Goal: Task Accomplishment & Management: Use online tool/utility

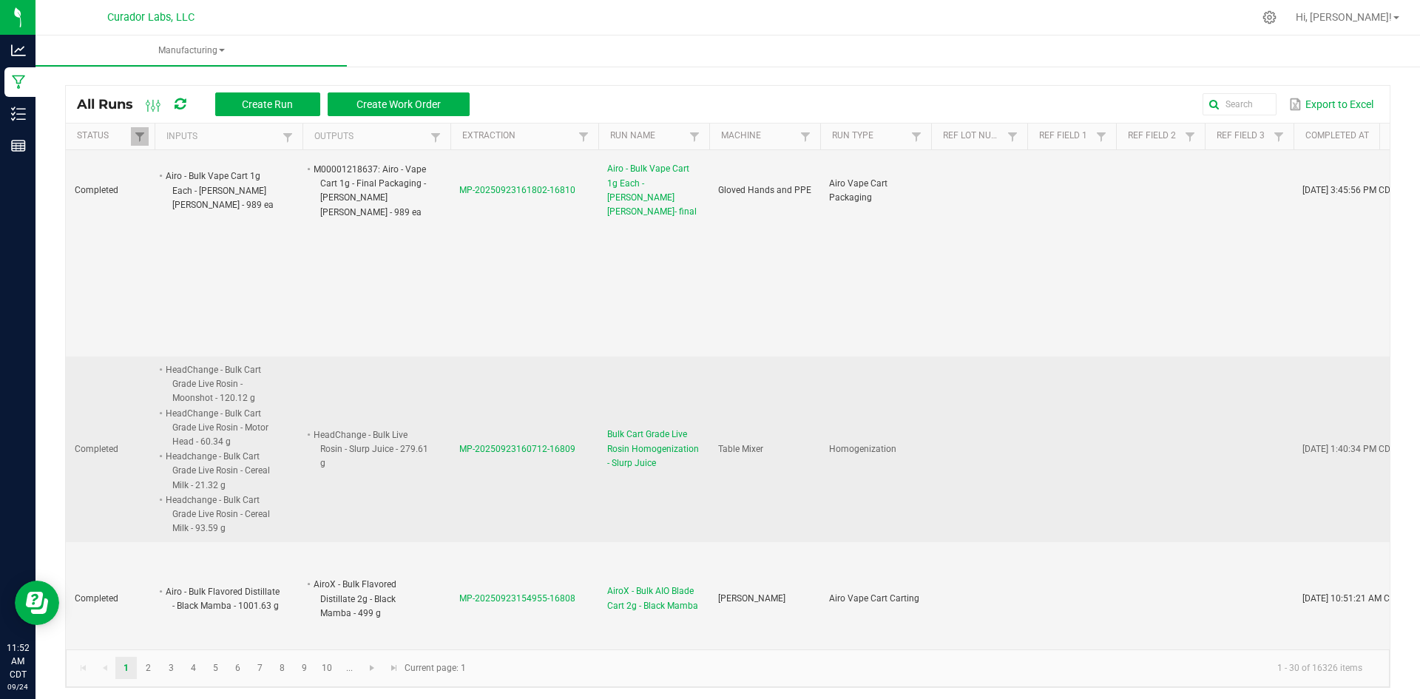
scroll to position [814, 0]
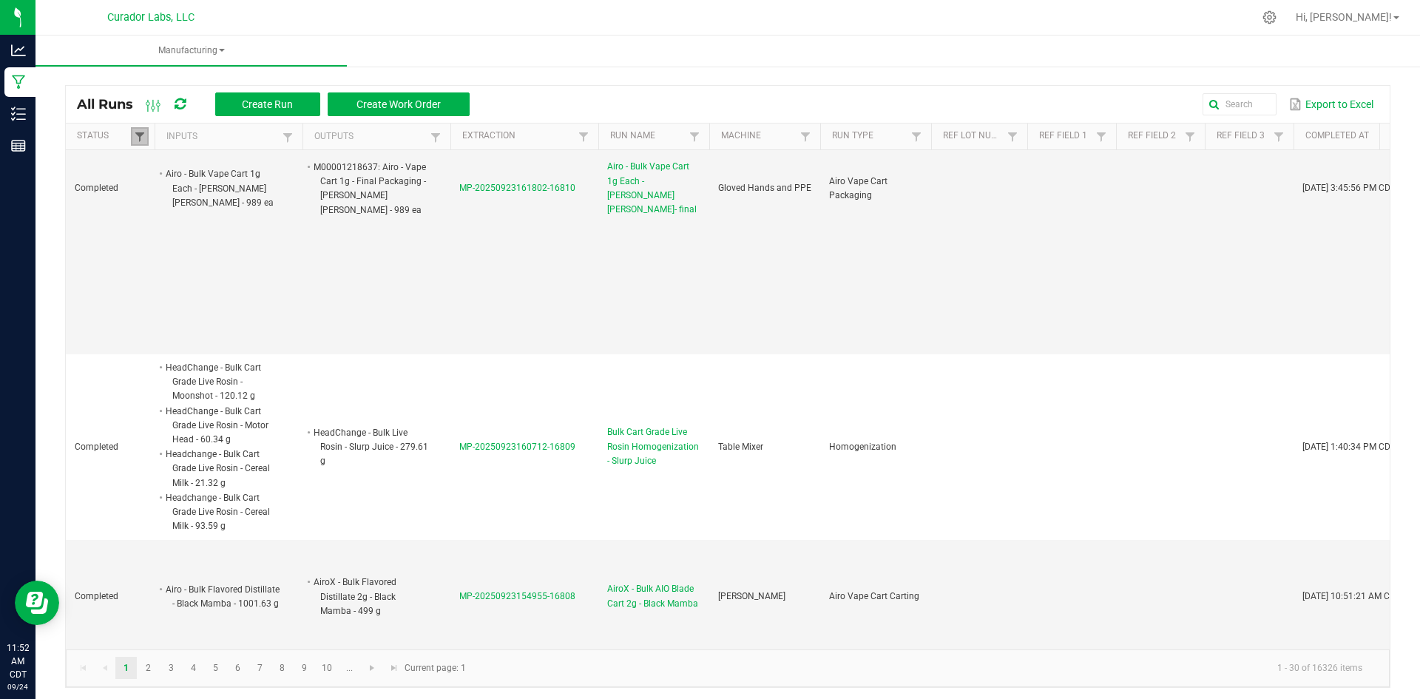
click at [141, 137] on span at bounding box center [140, 137] width 12 height 12
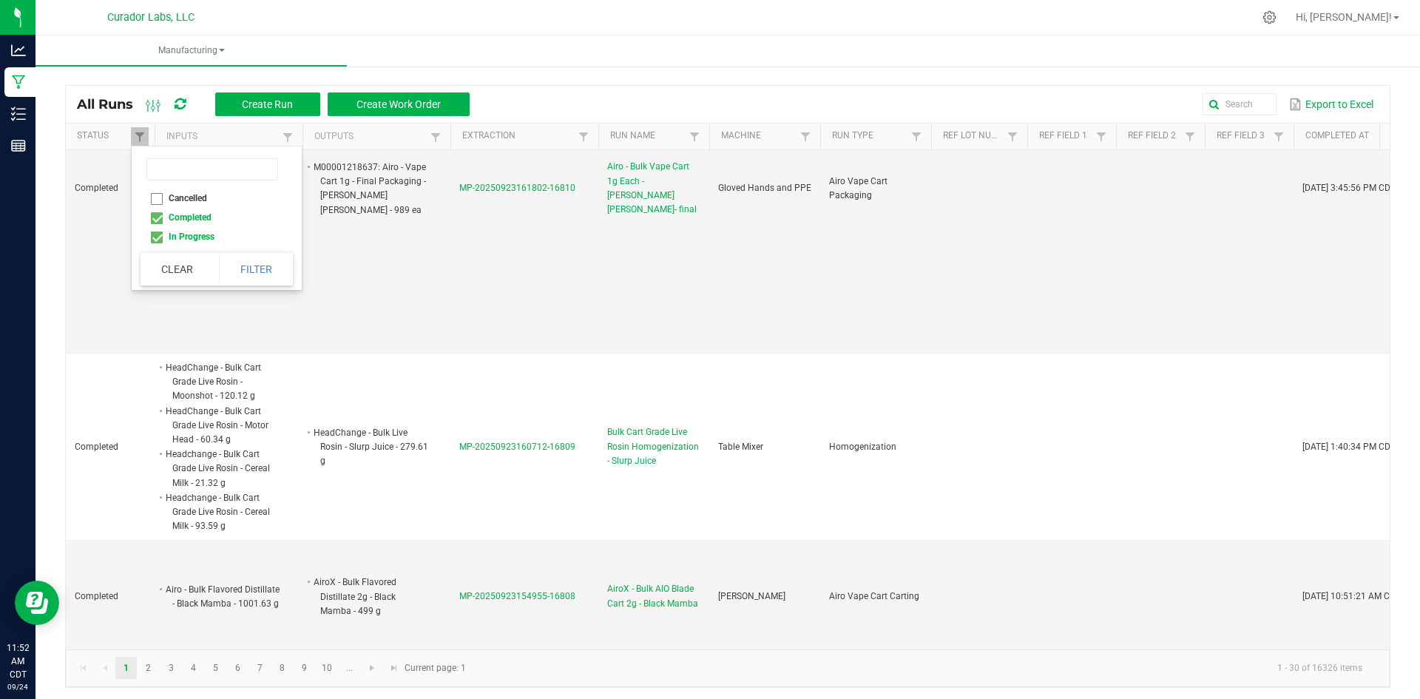
click at [155, 217] on li "Completed" at bounding box center [213, 217] width 144 height 19
checkbox input "false"
click at [221, 268] on button "Filter" at bounding box center [256, 269] width 74 height 33
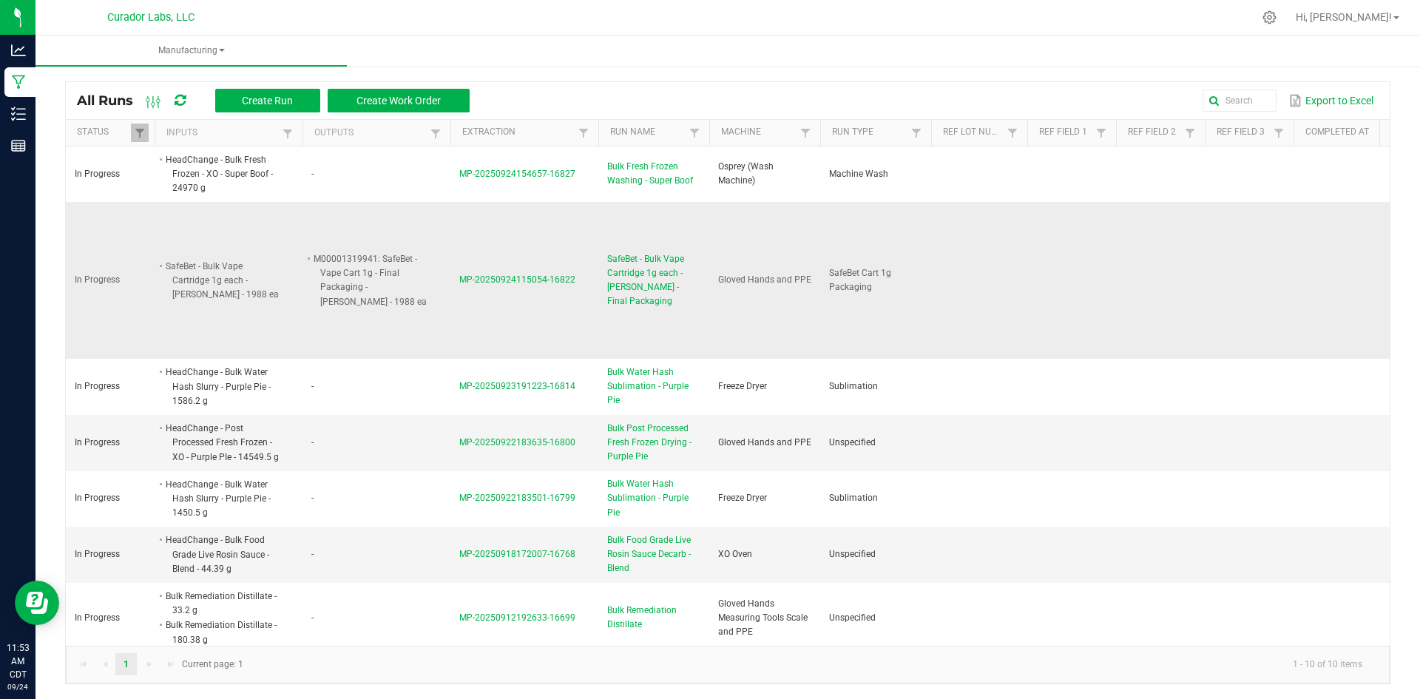
click at [658, 278] on span "SafeBet - Bulk Vape Cartridge 1g each - Bubba Kush - Final Packaging" at bounding box center [653, 280] width 93 height 57
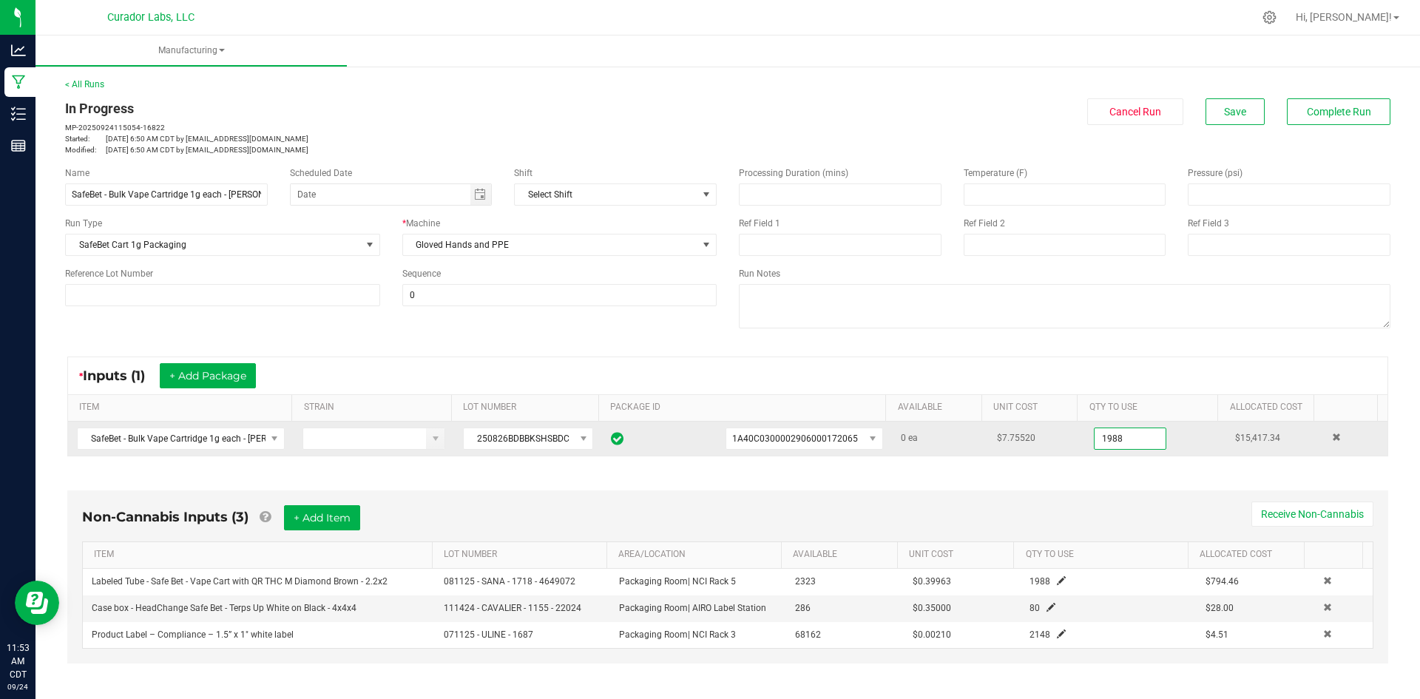
click at [1119, 448] on input "1988" at bounding box center [1130, 438] width 71 height 21
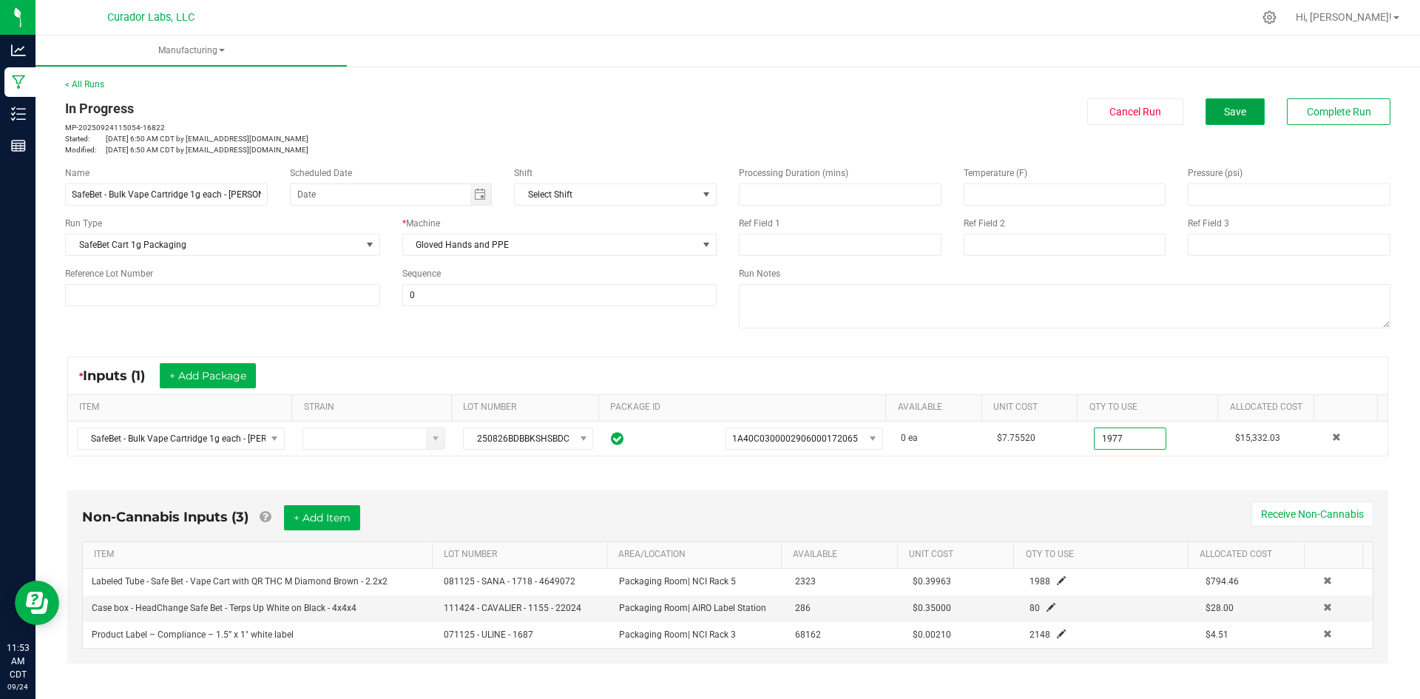
type input "1977 ea"
click at [1213, 101] on button "Save" at bounding box center [1235, 111] width 59 height 27
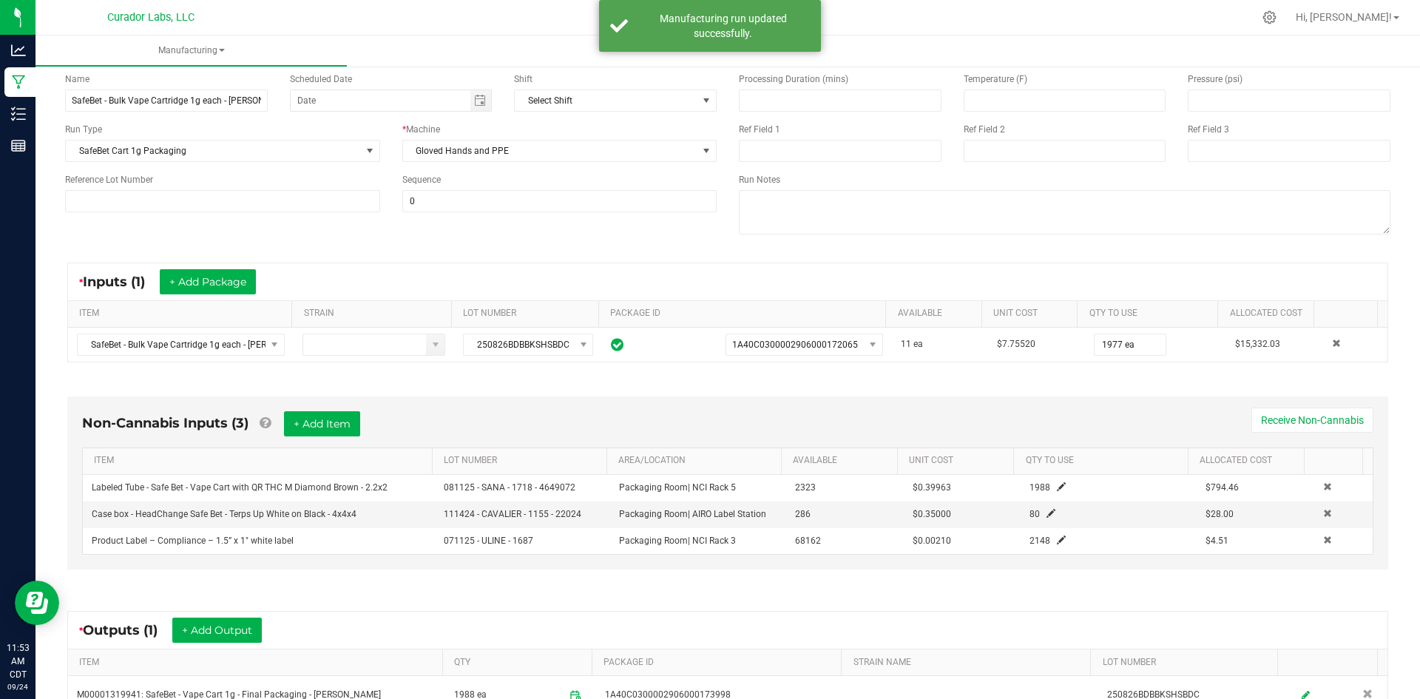
scroll to position [148, 0]
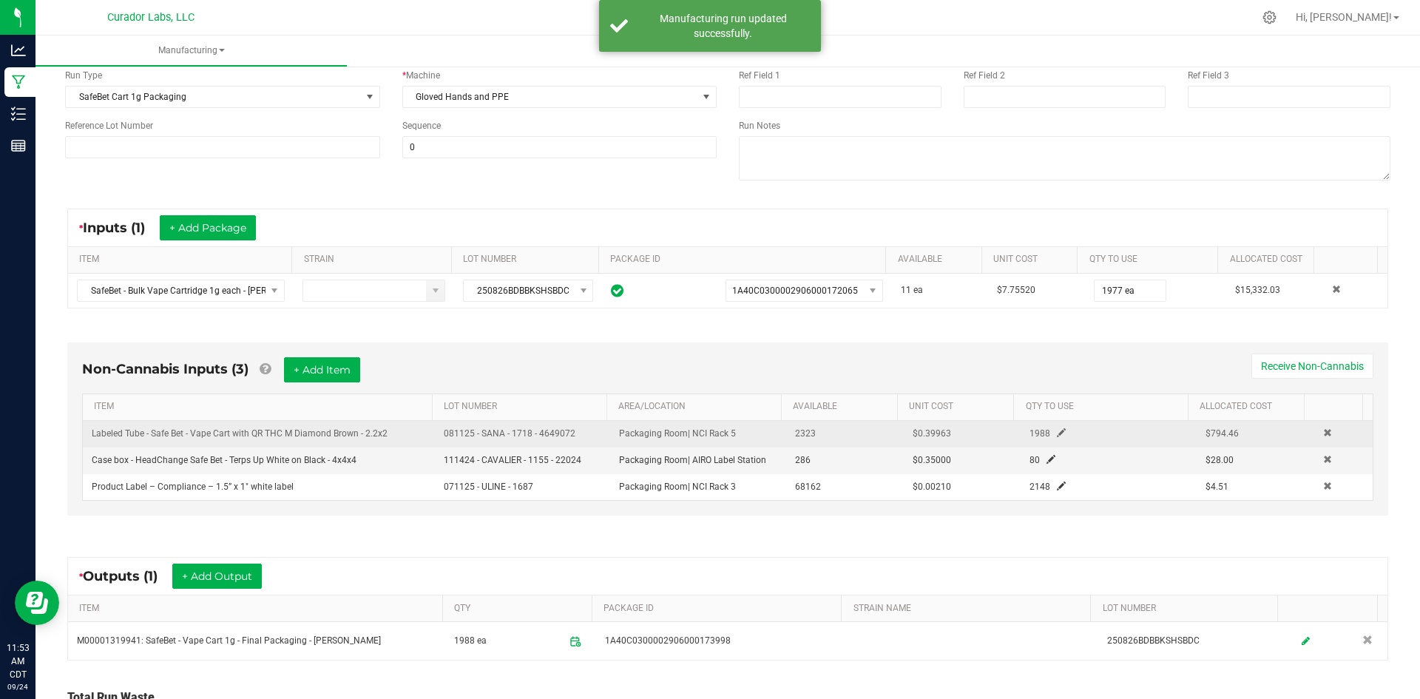
click at [1057, 434] on span at bounding box center [1061, 432] width 9 height 9
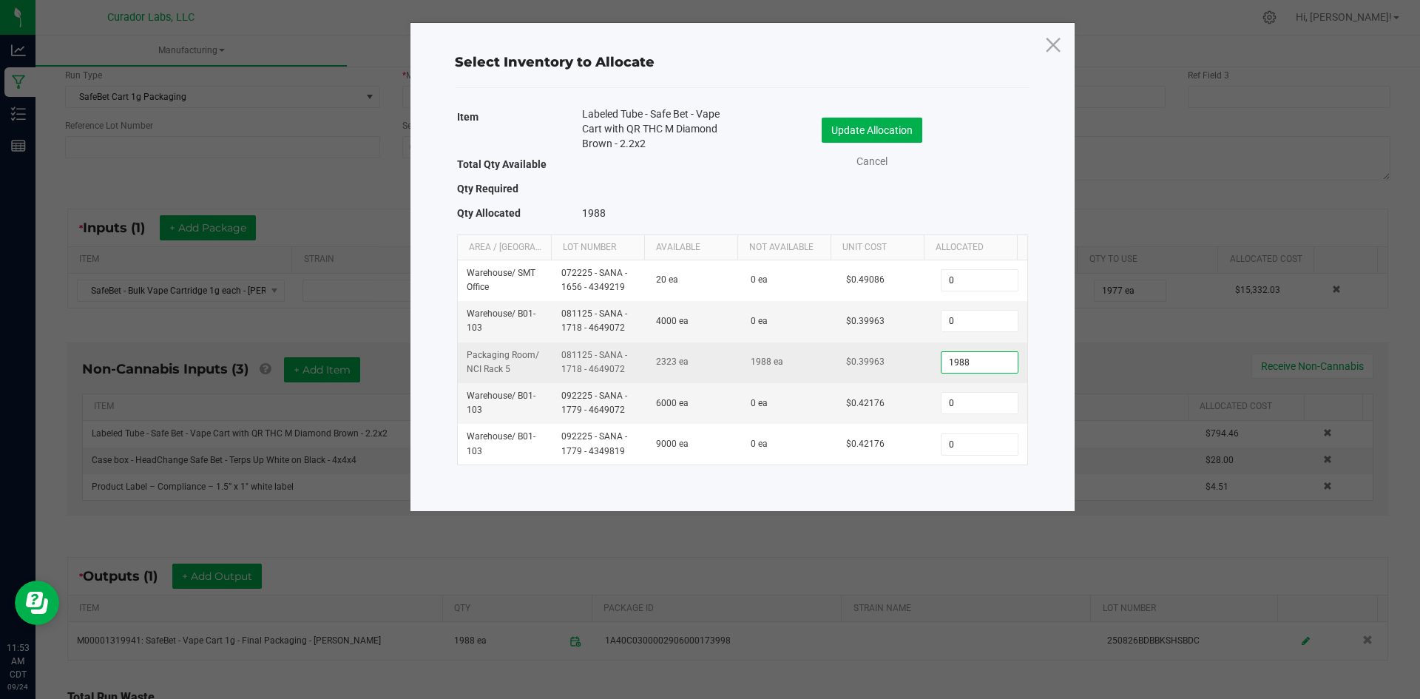
click at [982, 362] on input "1988" at bounding box center [979, 362] width 75 height 21
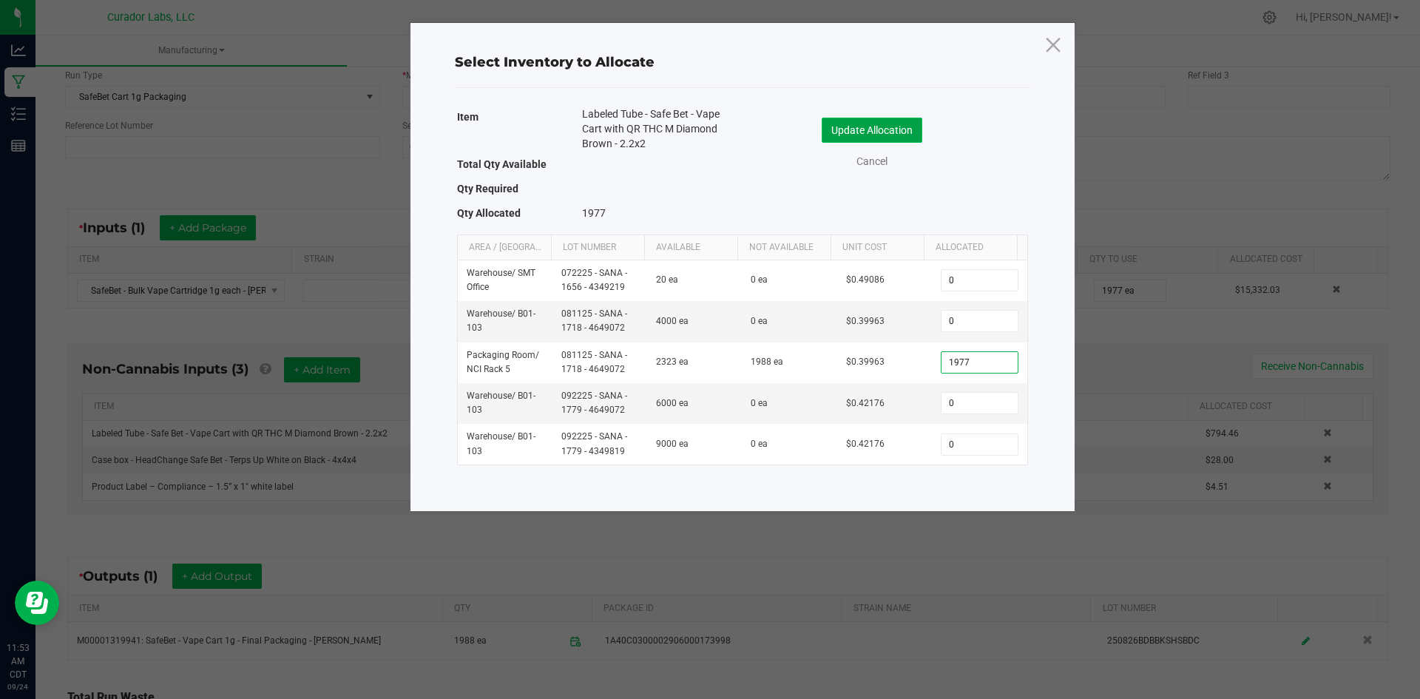
type input "1,977"
click at [891, 122] on button "Update Allocation" at bounding box center [872, 130] width 101 height 25
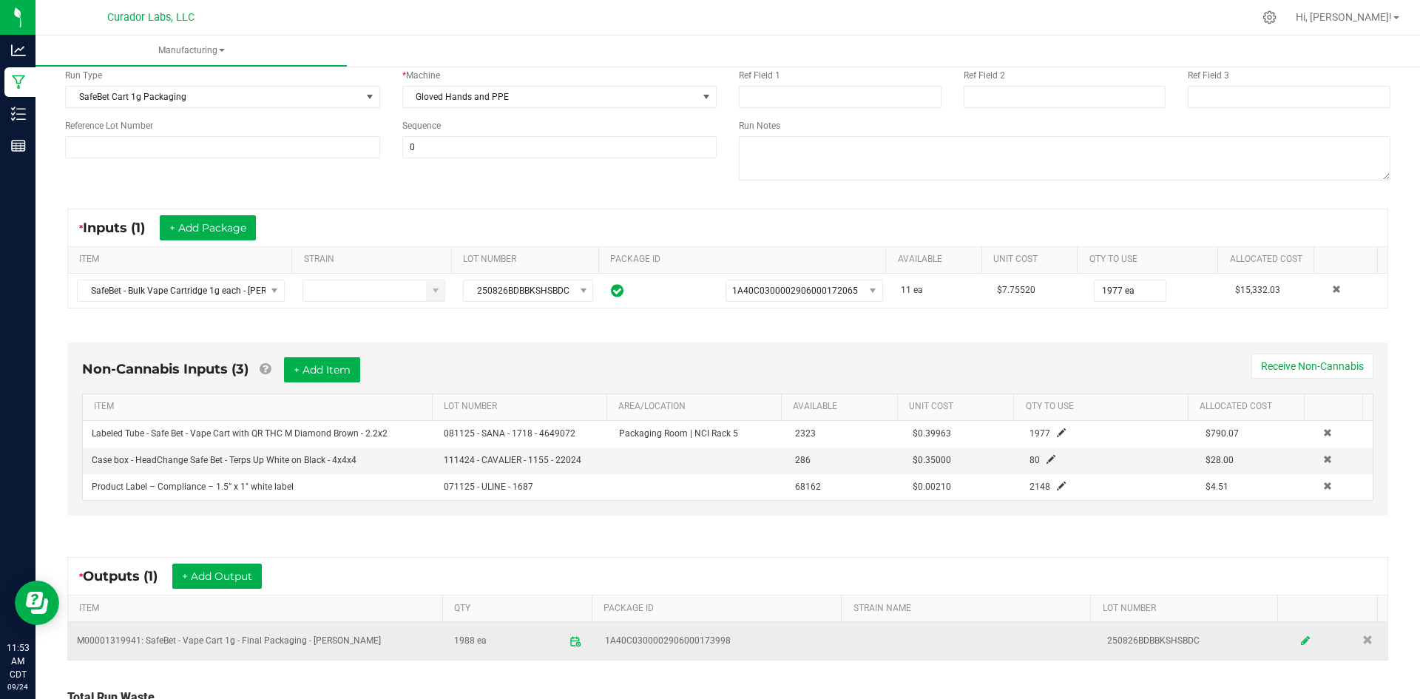
click at [1301, 641] on icon at bounding box center [1305, 641] width 9 height 10
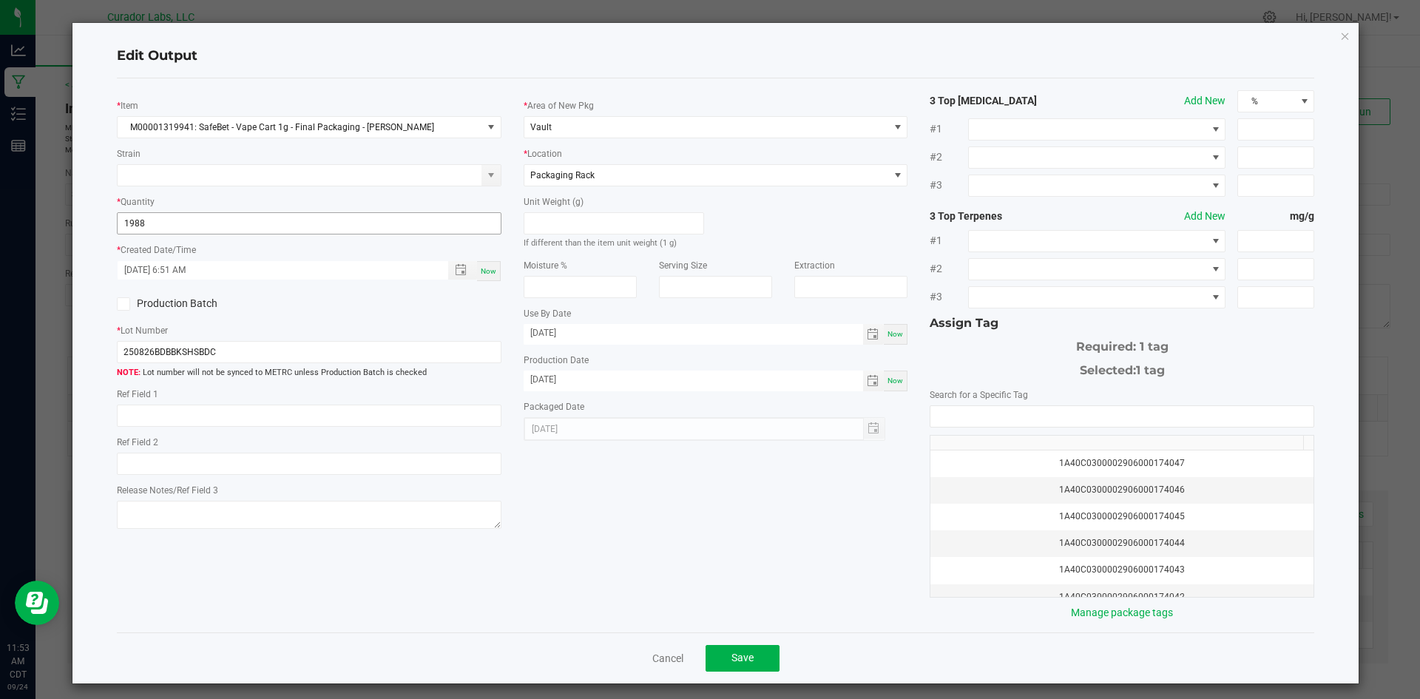
click at [166, 226] on input "1988" at bounding box center [309, 223] width 383 height 21
type input "1977 ea"
click at [732, 658] on span "Save" at bounding box center [743, 658] width 22 height 12
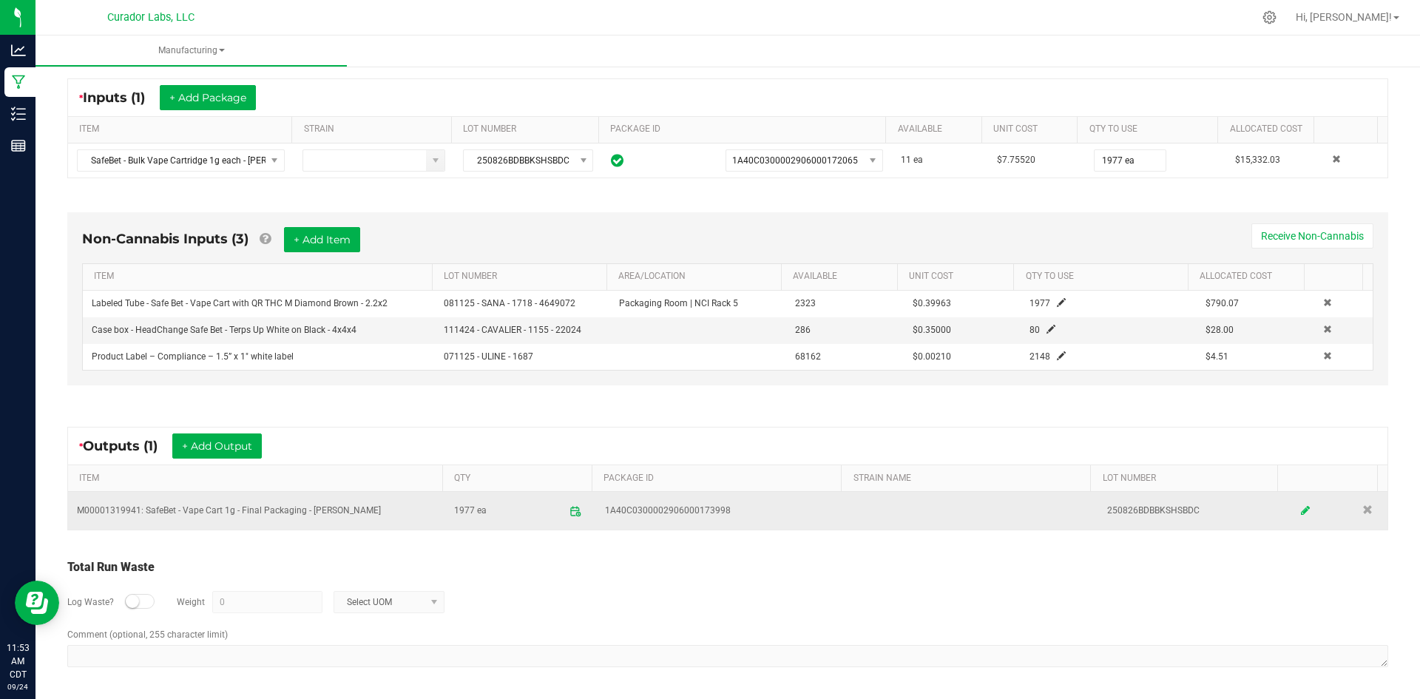
click at [1301, 507] on icon at bounding box center [1305, 511] width 9 height 10
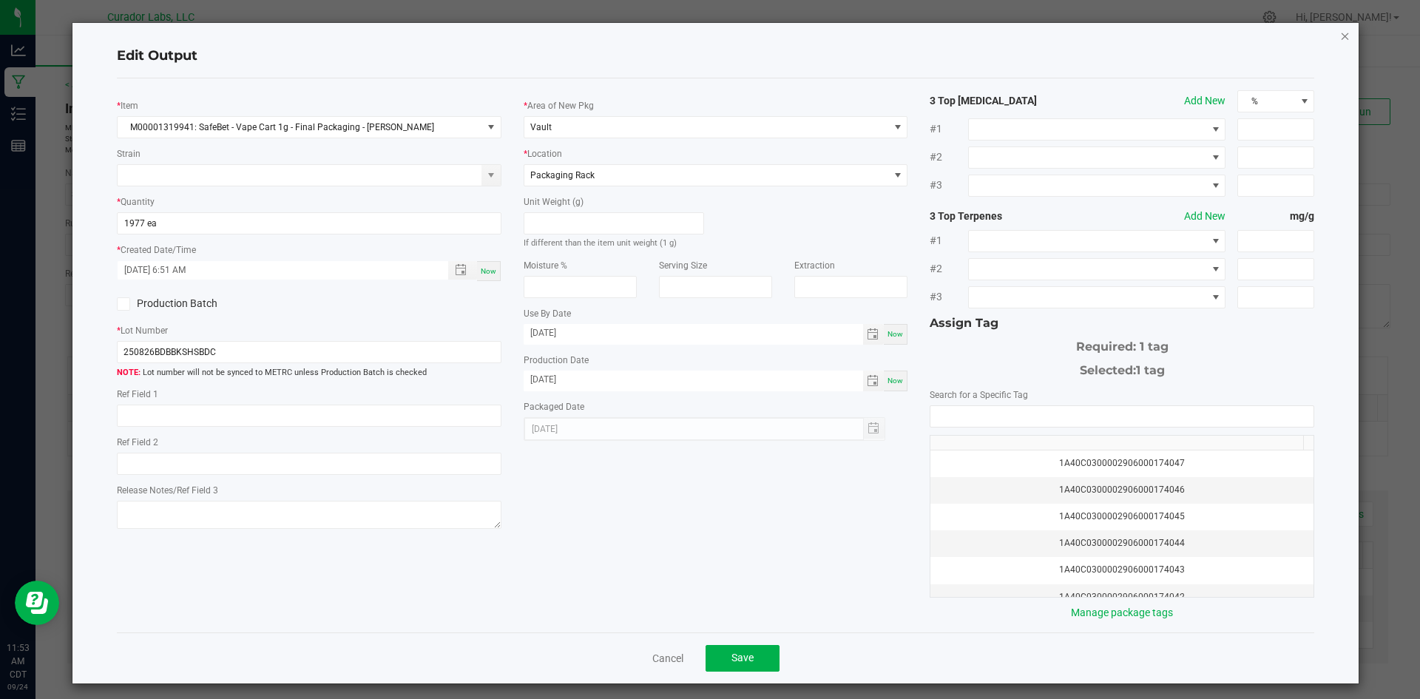
click at [1340, 40] on icon "button" at bounding box center [1345, 36] width 10 height 18
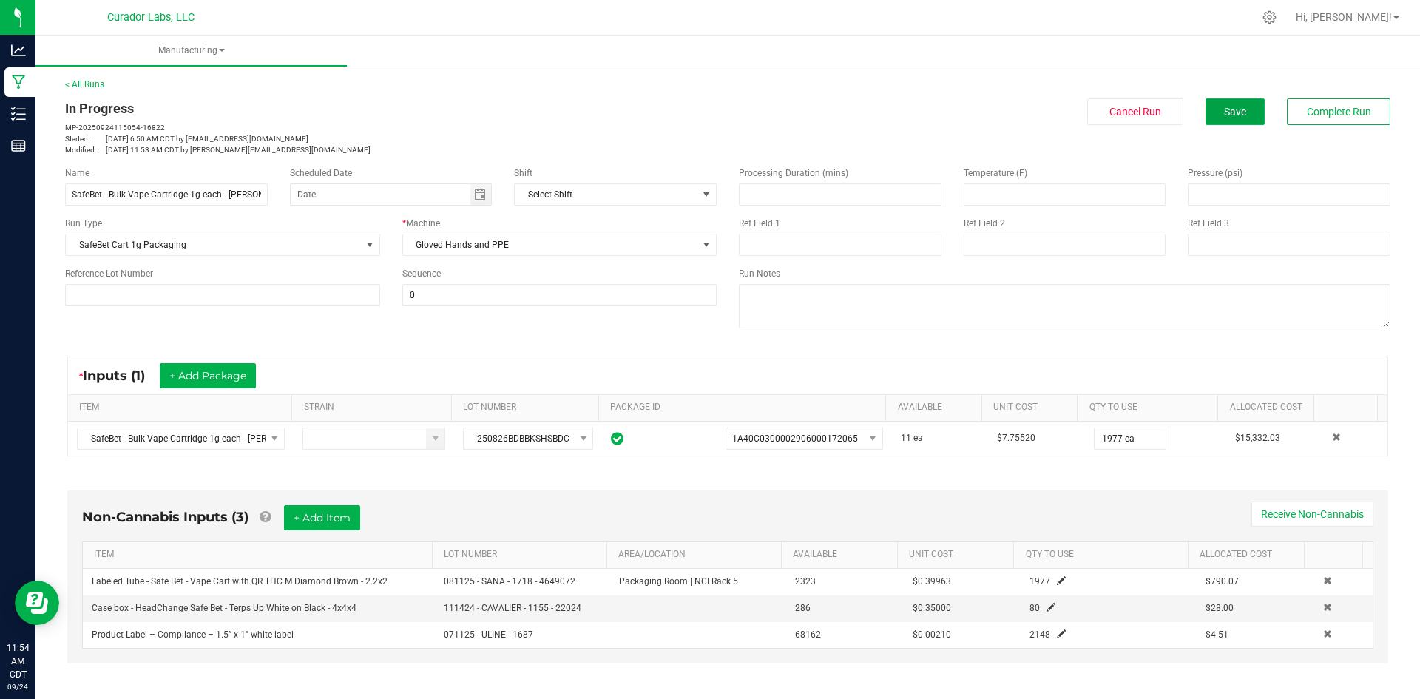
click at [1224, 107] on span "Save" at bounding box center [1235, 112] width 22 height 12
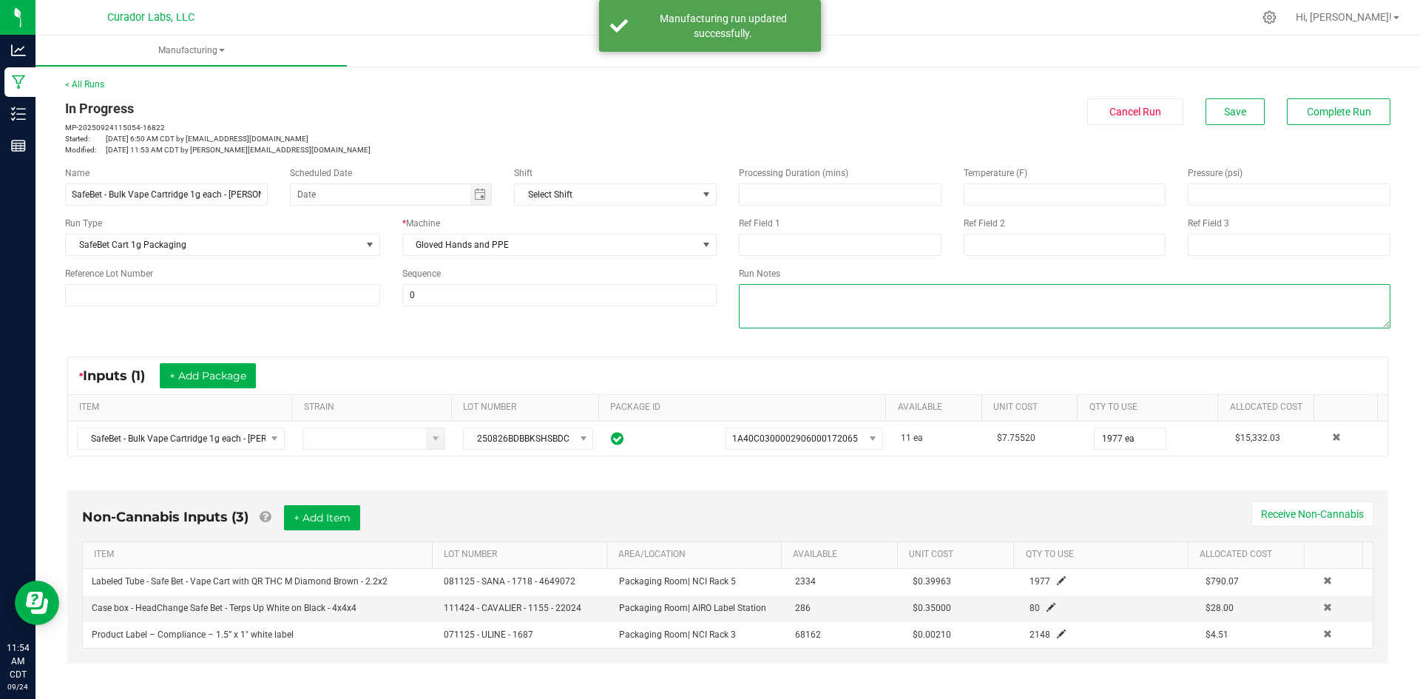
click at [763, 320] on textarea at bounding box center [1065, 306] width 652 height 44
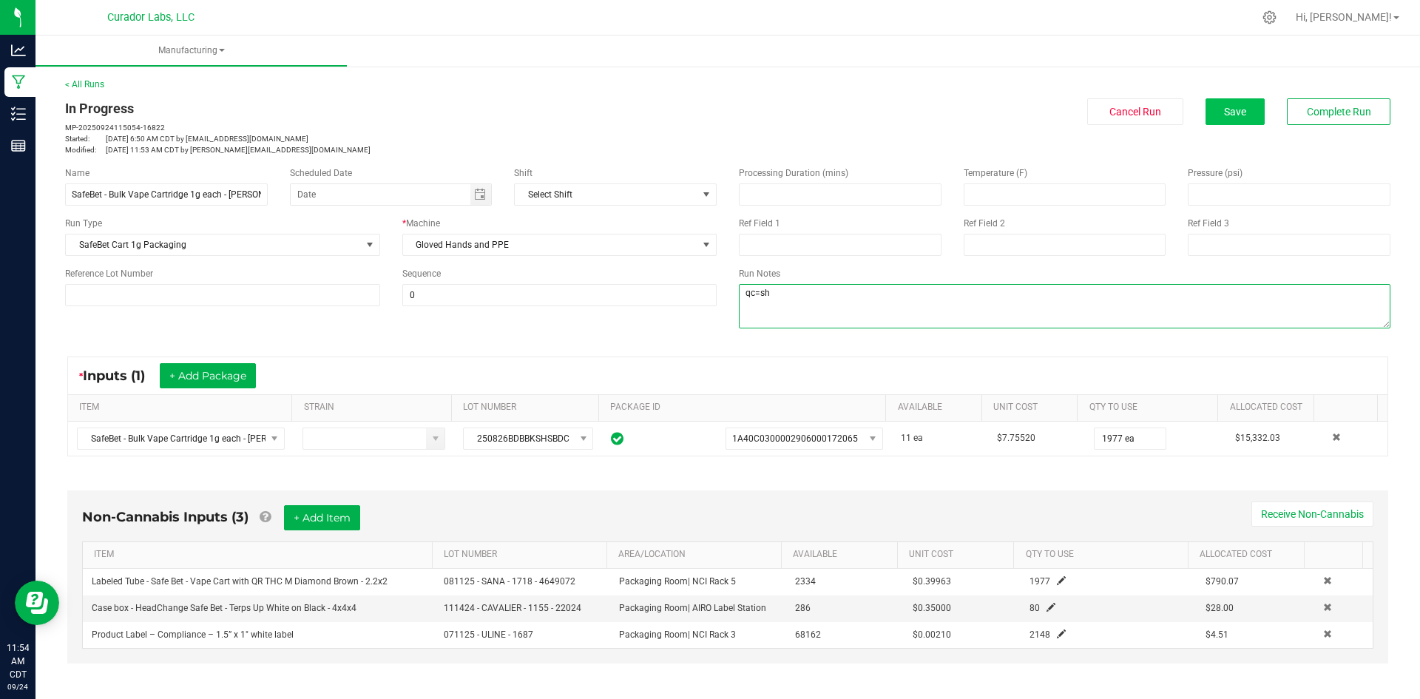
type textarea "qc=sh"
click at [1232, 98] on button "Save" at bounding box center [1235, 111] width 59 height 27
click at [1234, 119] on button "Save" at bounding box center [1235, 111] width 59 height 27
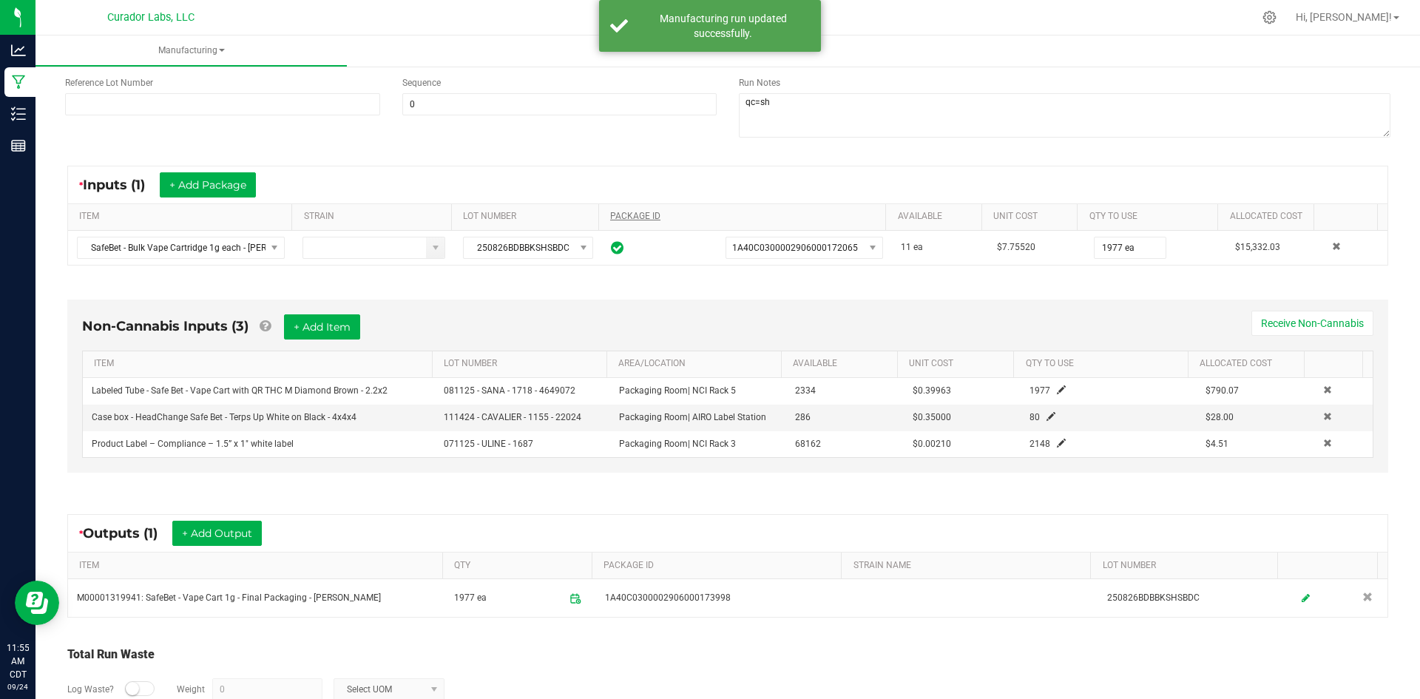
scroll to position [222, 0]
